Goal: Information Seeking & Learning: Understand process/instructions

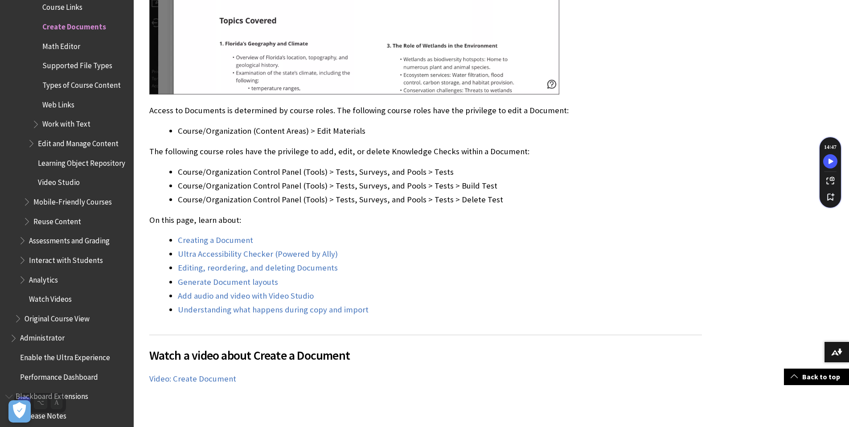
scroll to position [753, 0]
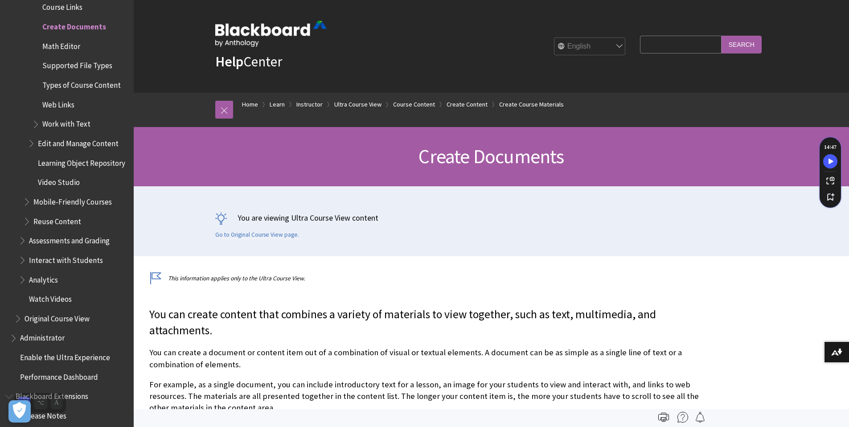
click at [72, 41] on span "Math Editor" at bounding box center [61, 45] width 38 height 12
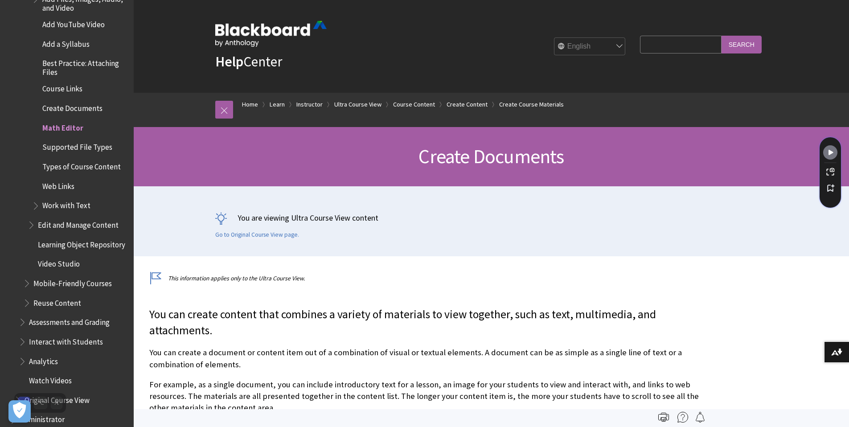
scroll to position [1514, 0]
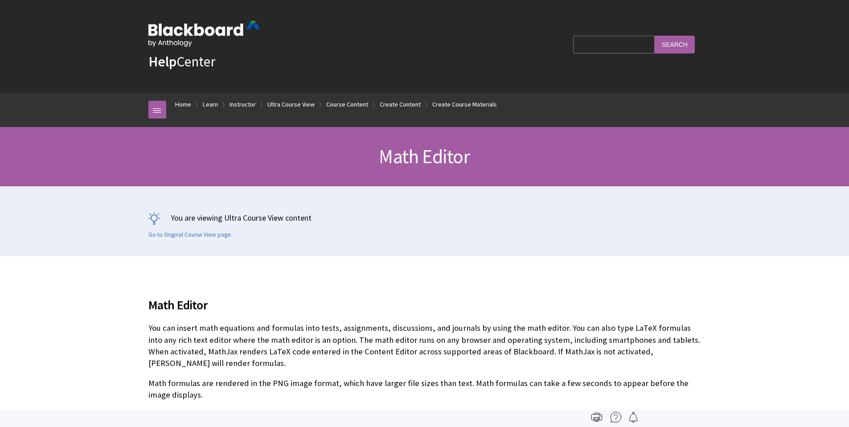
scroll to position [1615, 0]
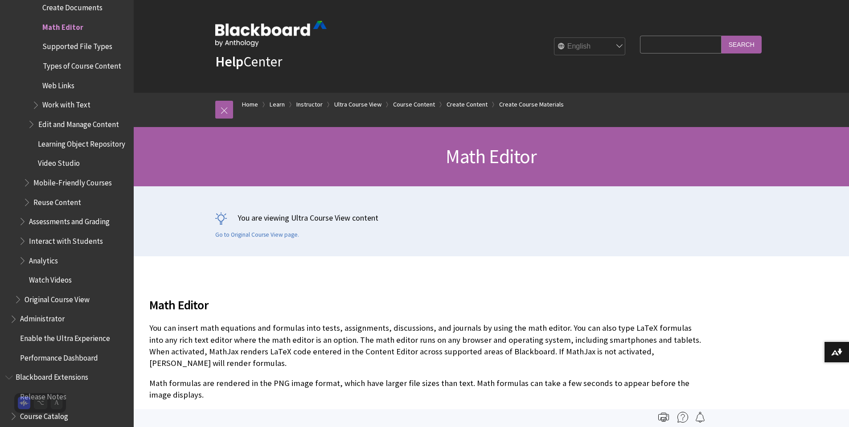
click at [672, 47] on input "Search Query" at bounding box center [680, 44] width 81 height 17
type input "insert content in document"
click at [722, 36] on input "Search" at bounding box center [742, 44] width 40 height 17
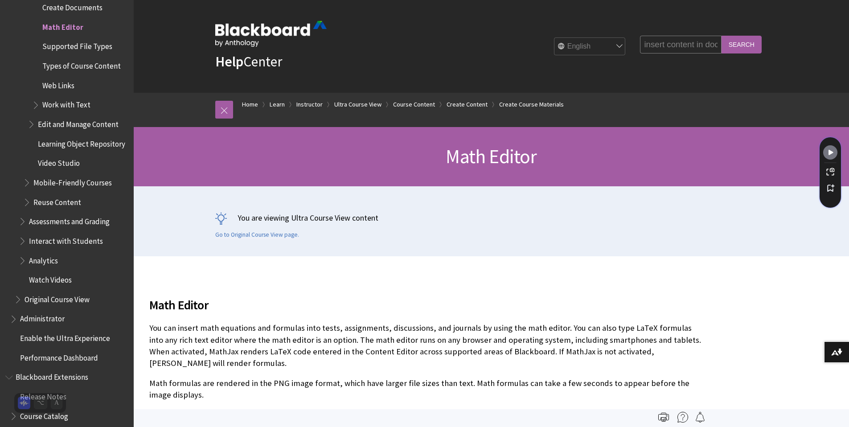
click at [754, 41] on input "Search" at bounding box center [742, 44] width 40 height 17
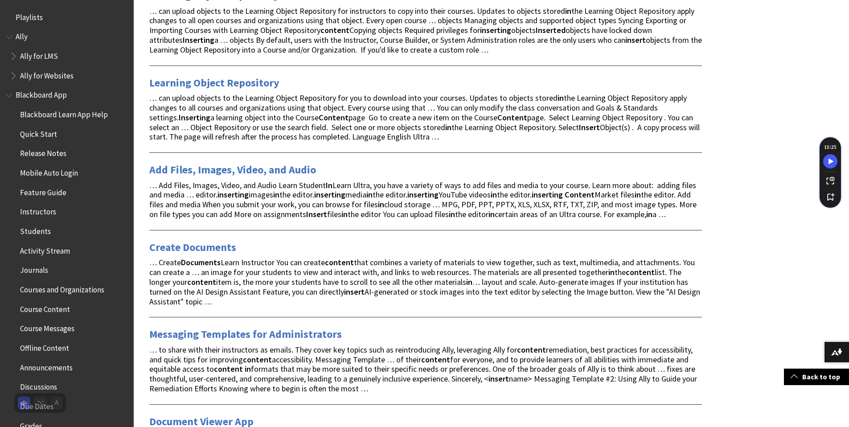
scroll to position [265, 0]
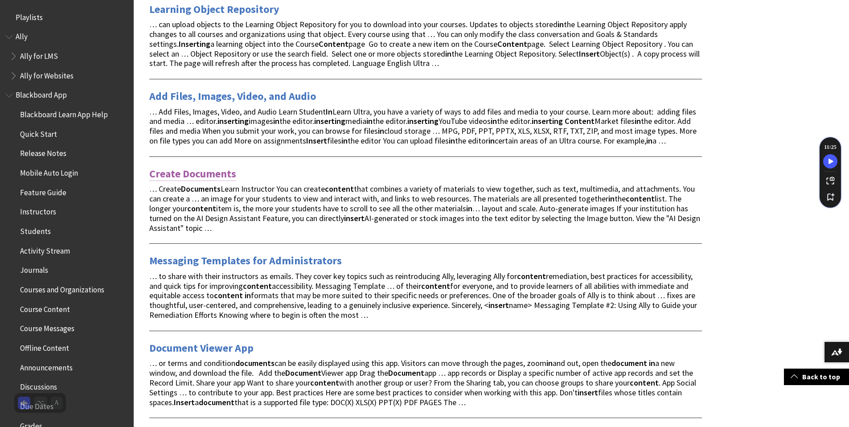
click at [223, 171] on link "Create Documents" at bounding box center [192, 174] width 87 height 14
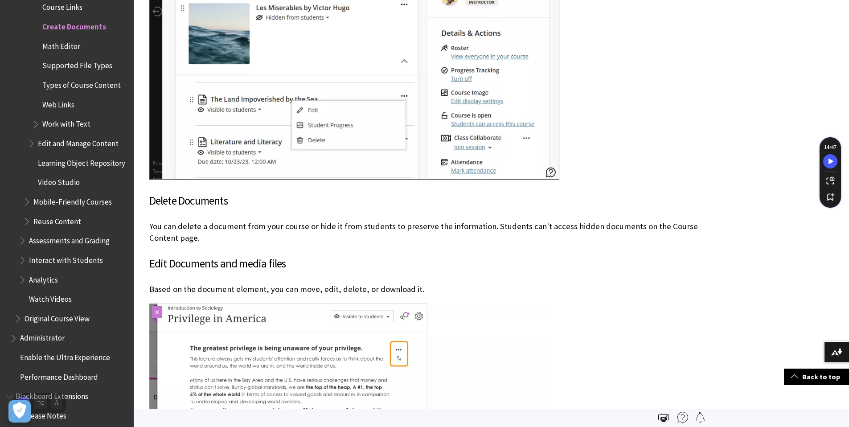
scroll to position [6347, 0]
